Goal: Information Seeking & Learning: Learn about a topic

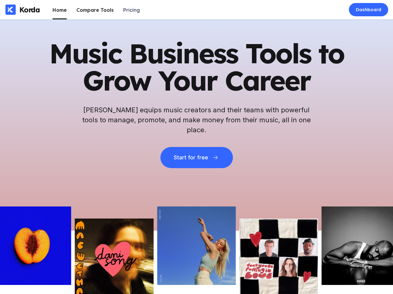
click at [85, 11] on div "Compare Tools" at bounding box center [94, 10] width 37 height 6
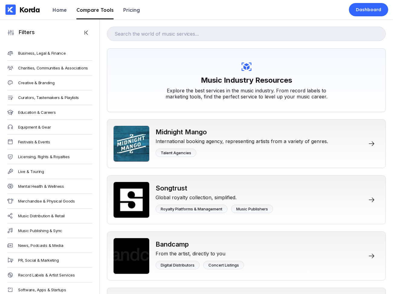
click at [57, 112] on div "Education & Careers" at bounding box center [49, 112] width 85 height 15
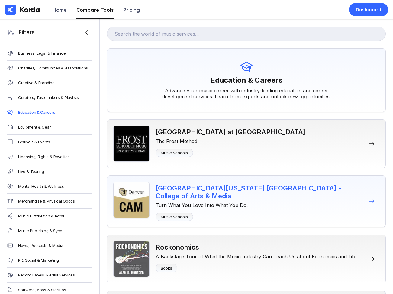
click at [172, 188] on div "[GEOGRAPHIC_DATA][US_STATE] [GEOGRAPHIC_DATA] - College of Arts & Media" at bounding box center [260, 192] width 208 height 16
